Goal: Leave review/rating: Share an evaluation or opinion about a product, service, or content

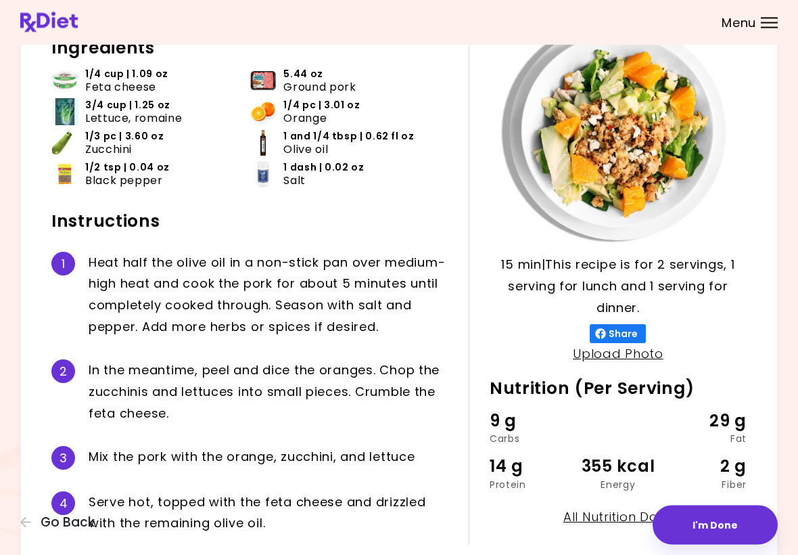
scroll to position [91, 0]
click at [713, 534] on button "I'm Done" at bounding box center [715, 524] width 125 height 39
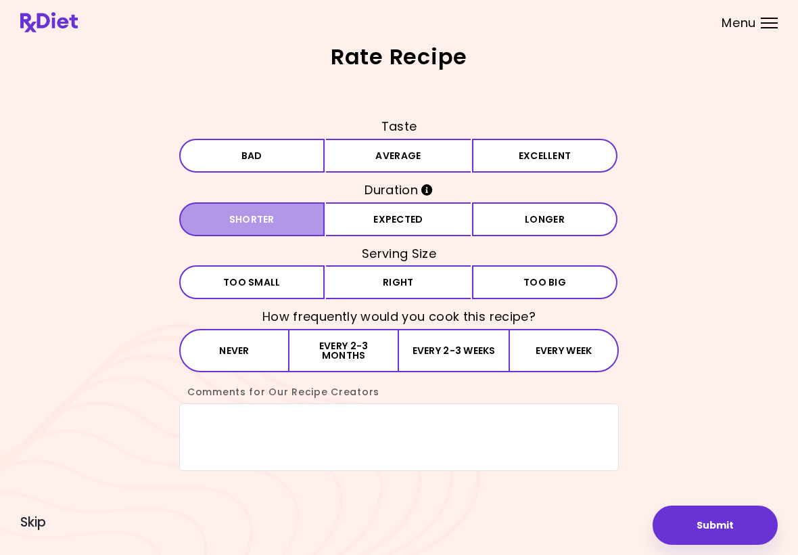
click at [271, 221] on button "Shorter" at bounding box center [251, 219] width 145 height 34
click at [543, 163] on button "Excellent" at bounding box center [544, 156] width 145 height 34
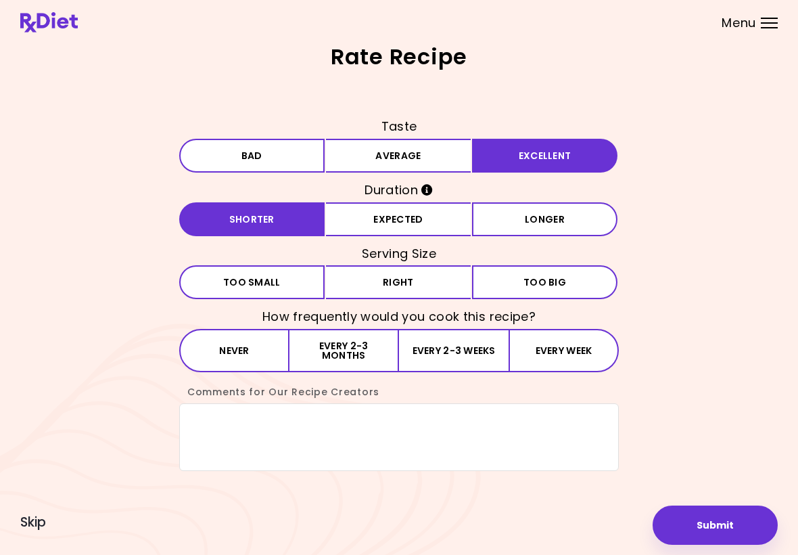
click at [432, 286] on button "Right" at bounding box center [398, 282] width 145 height 34
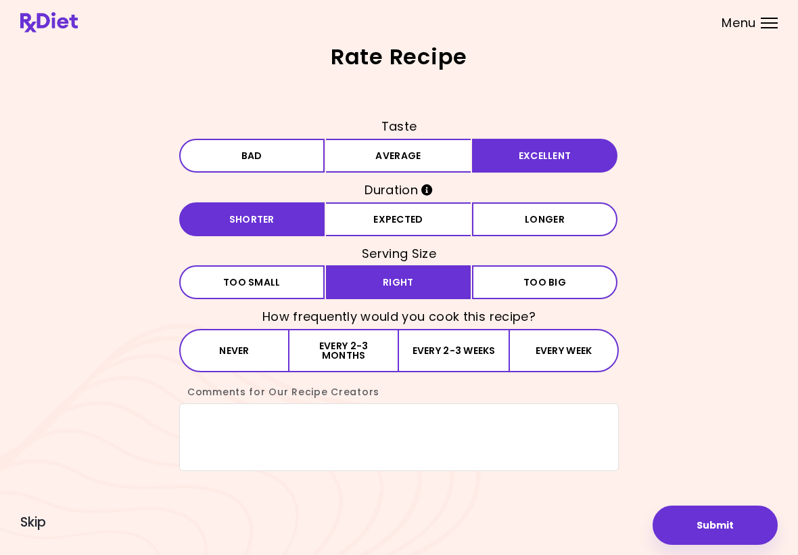
click at [370, 350] on button "Every 2-3 months" at bounding box center [345, 350] width 110 height 43
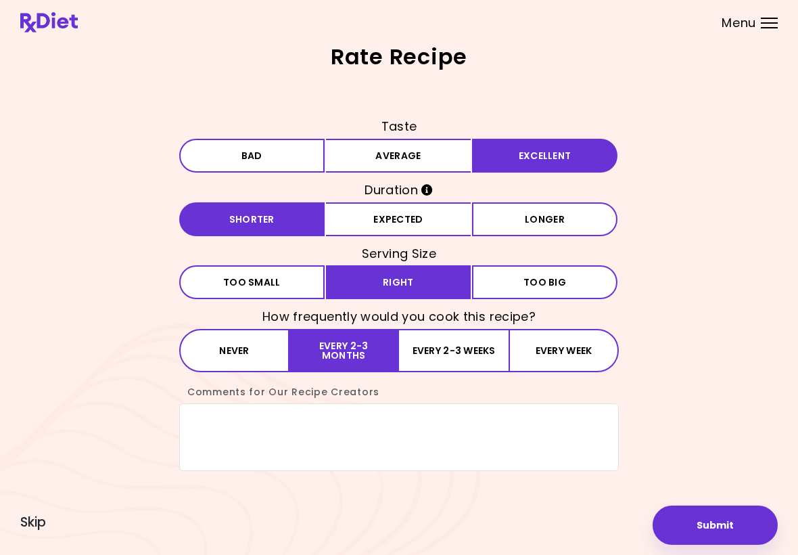
click at [468, 353] on button "Every 2-3 weeks" at bounding box center [454, 350] width 110 height 43
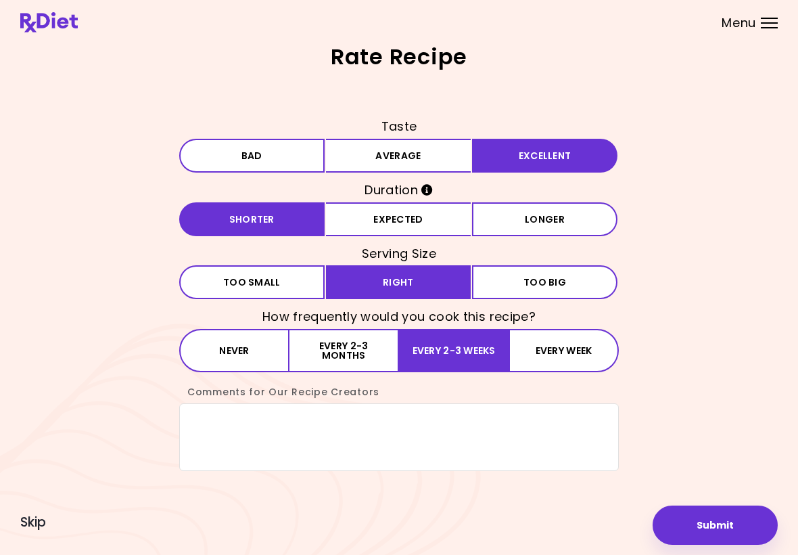
click at [714, 518] on button "Submit" at bounding box center [715, 524] width 125 height 39
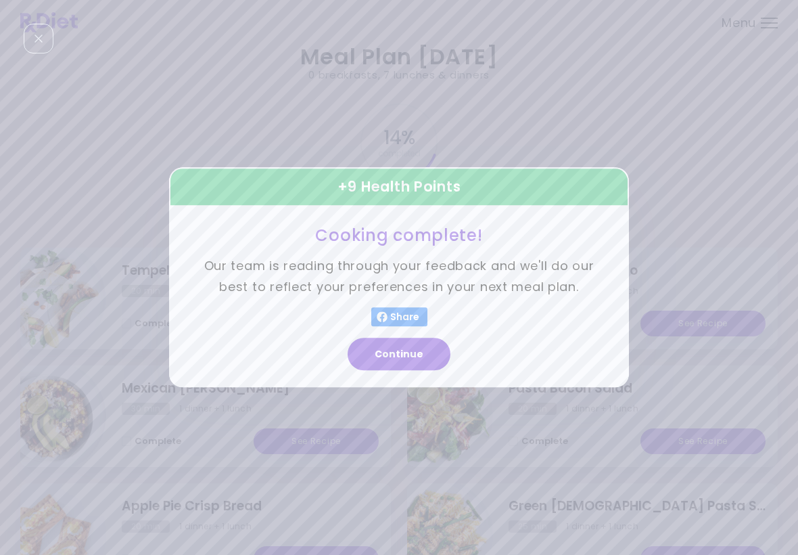
click at [416, 352] on button "Continue" at bounding box center [399, 354] width 103 height 32
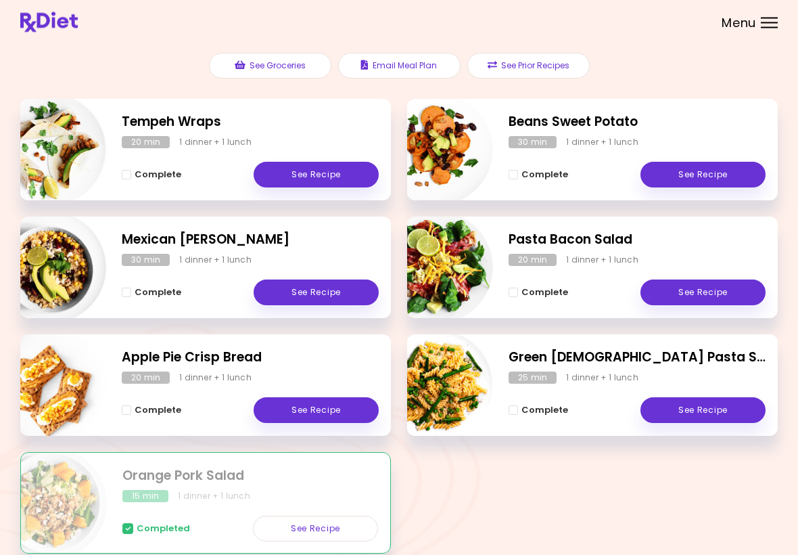
scroll to position [147, 0]
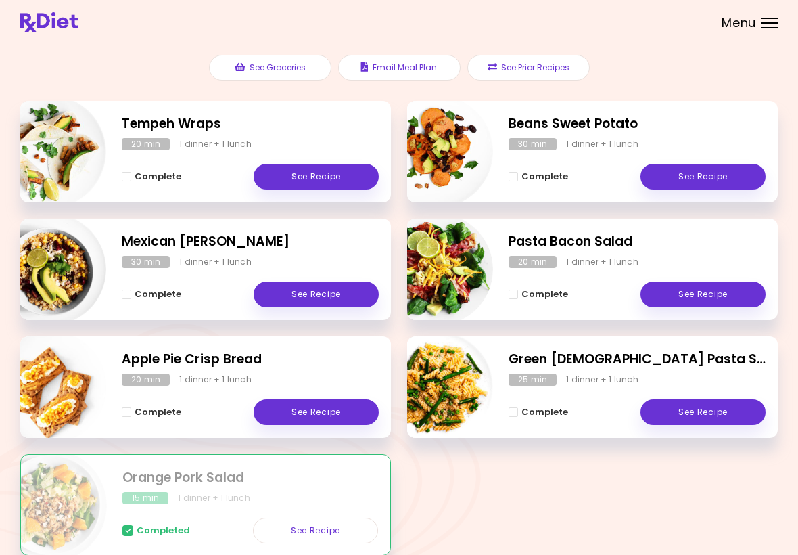
click at [319, 400] on link "See Recipe" at bounding box center [316, 412] width 125 height 26
